Goal: Find contact information: Find contact information

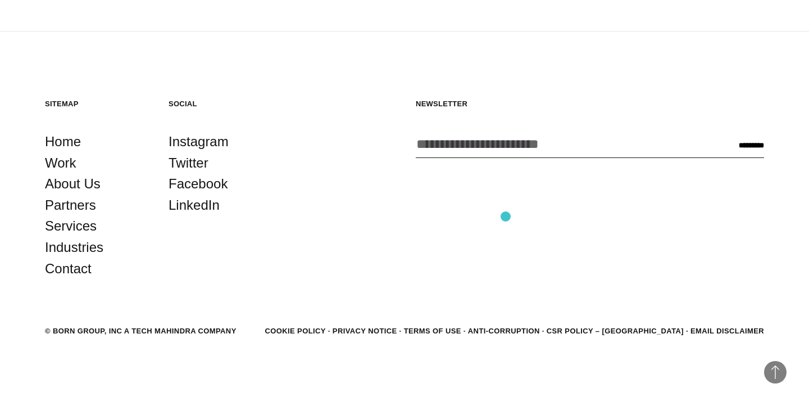
scroll to position [1898, 0]
click at [58, 273] on link "Contact" at bounding box center [68, 268] width 47 height 21
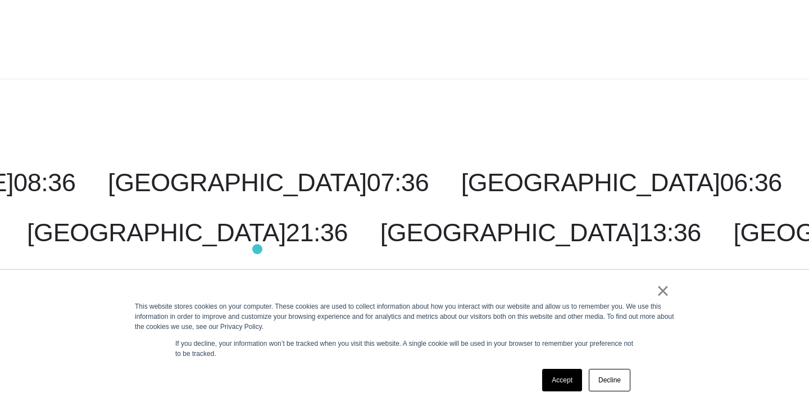
scroll to position [2757, 0]
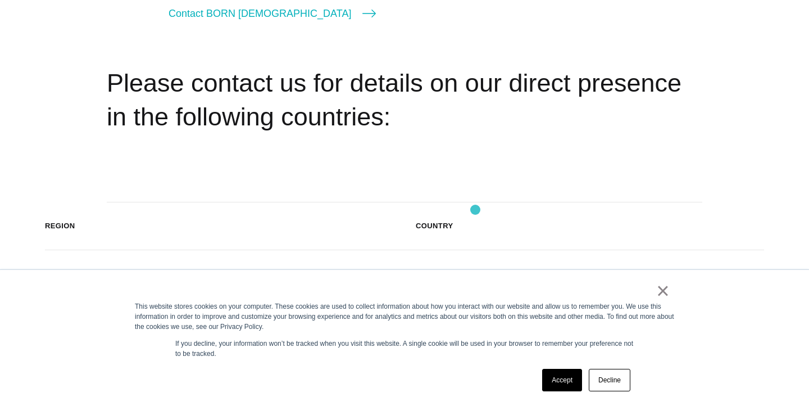
scroll to position [1565, 0]
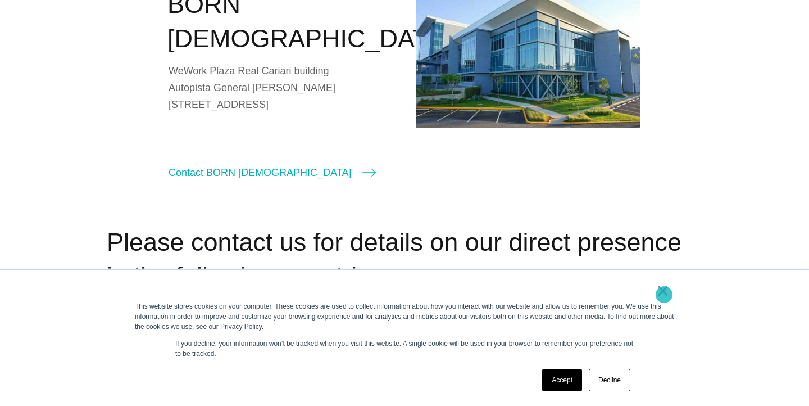
click at [664, 295] on link "×" at bounding box center [662, 290] width 13 height 10
